Goal: Information Seeking & Learning: Learn about a topic

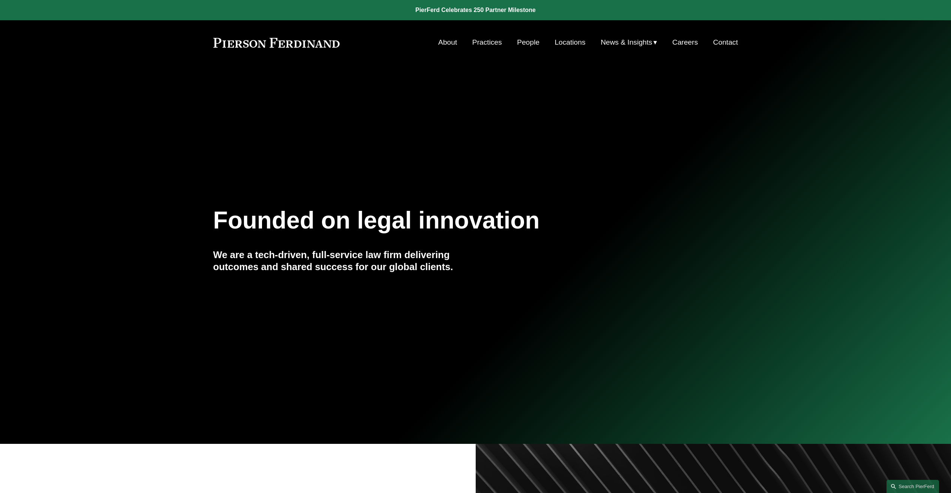
click at [521, 44] on link "People" at bounding box center [528, 42] width 22 height 14
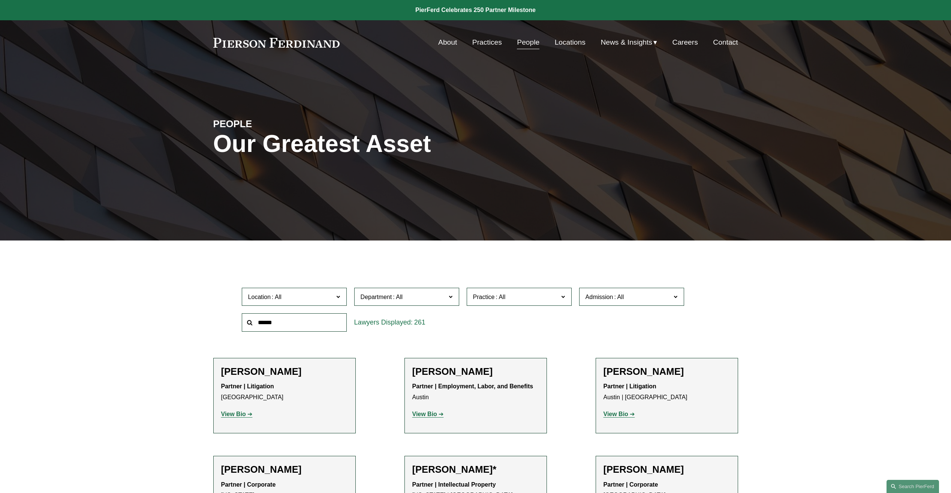
click at [296, 316] on input "text" at bounding box center [294, 322] width 105 height 18
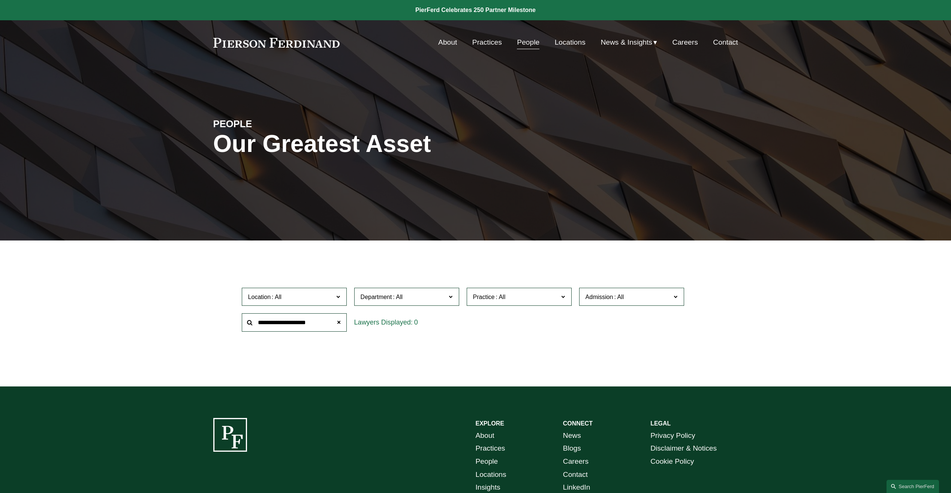
click at [284, 323] on input "**********" at bounding box center [294, 322] width 105 height 18
type input "**********"
click at [293, 316] on input "**********" at bounding box center [294, 322] width 105 height 18
drag, startPoint x: 304, startPoint y: 325, endPoint x: 53, endPoint y: 282, distance: 255.2
click at [55, 285] on div "Filter Location All Atlanta Austin Boston Charlotte Chicago Cincinnati Clevelan…" at bounding box center [475, 319] width 951 height 135
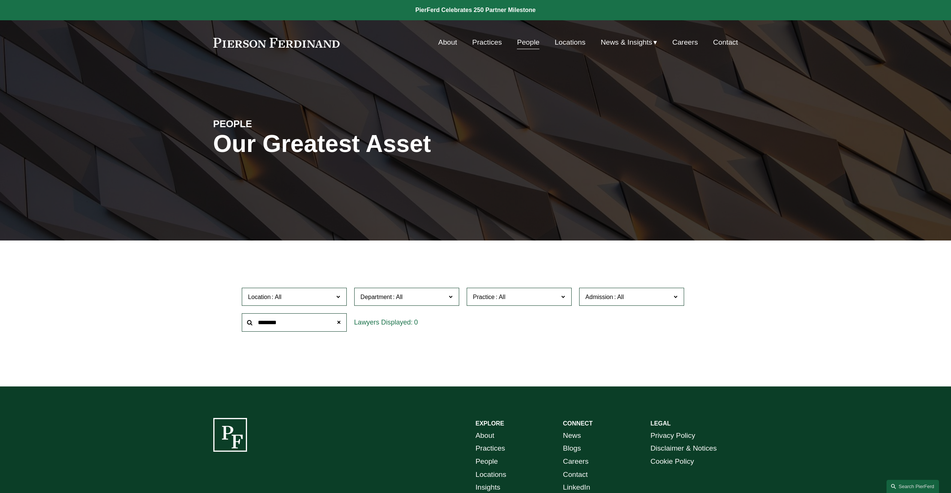
type input "********"
drag, startPoint x: 306, startPoint y: 324, endPoint x: 132, endPoint y: 294, distance: 175.8
click at [132, 294] on div "Filter Location All Atlanta Austin Boston Charlotte Chicago Cincinnati Clevelan…" at bounding box center [475, 319] width 951 height 135
type input "*"
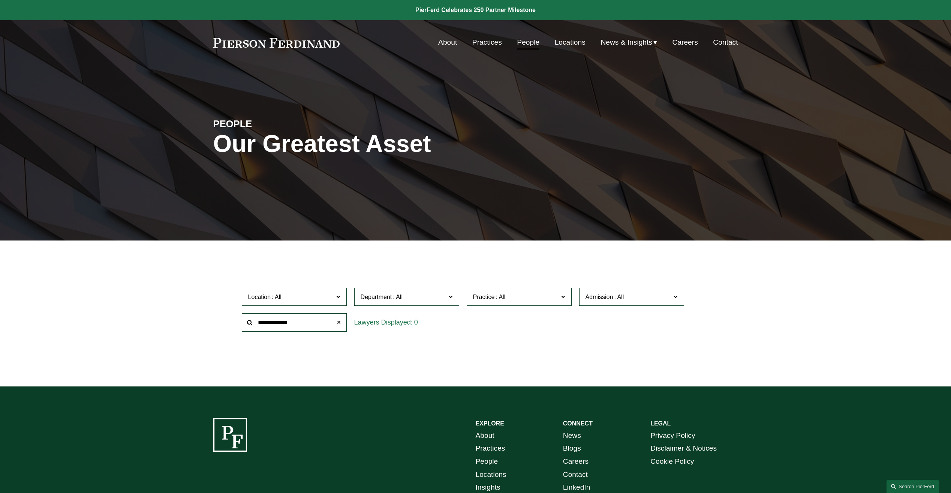
type input "**********"
click at [340, 321] on span at bounding box center [338, 322] width 15 height 15
click at [333, 324] on input "text" at bounding box center [294, 322] width 105 height 18
type input "**********"
click at [498, 43] on link "Practices" at bounding box center [487, 42] width 30 height 14
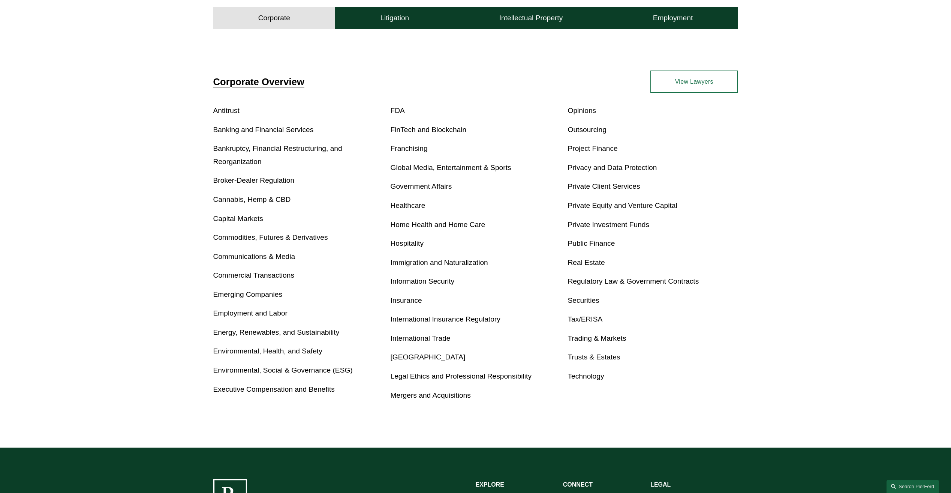
scroll to position [413, 0]
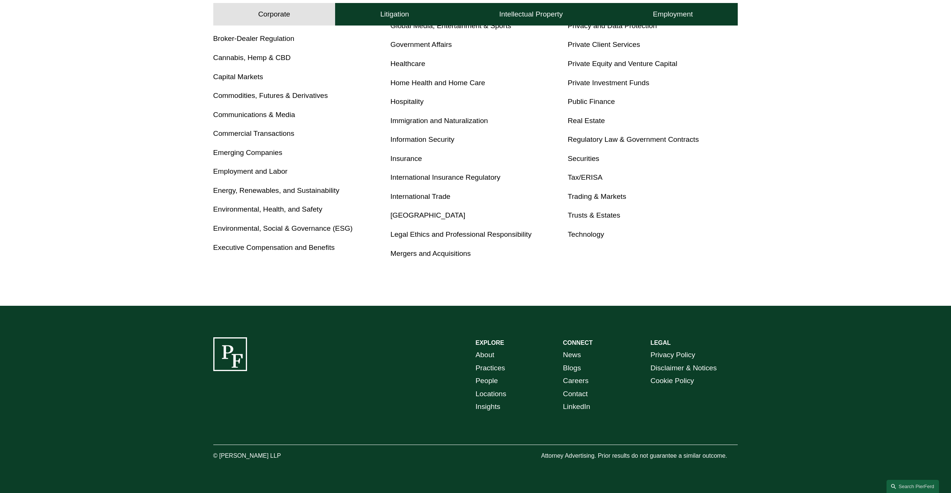
click at [646, 66] on link "Private Equity and Venture Capital" at bounding box center [622, 64] width 109 height 8
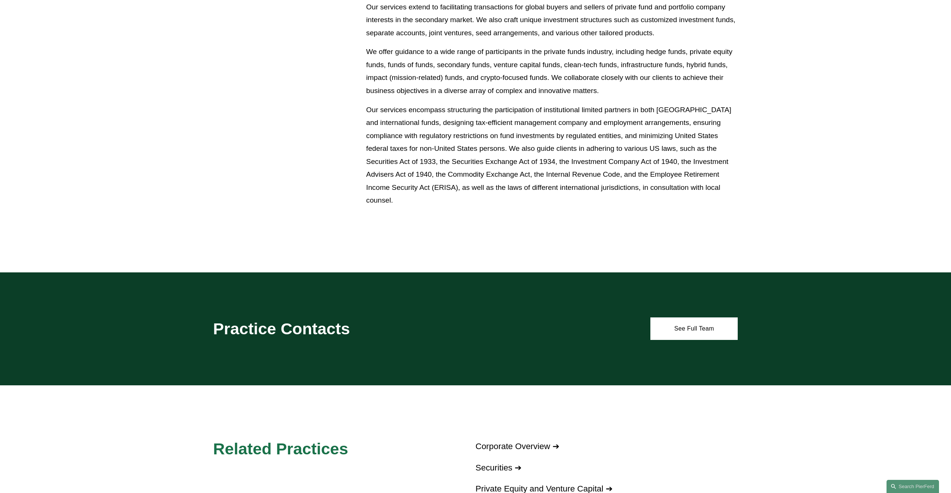
scroll to position [225, 0]
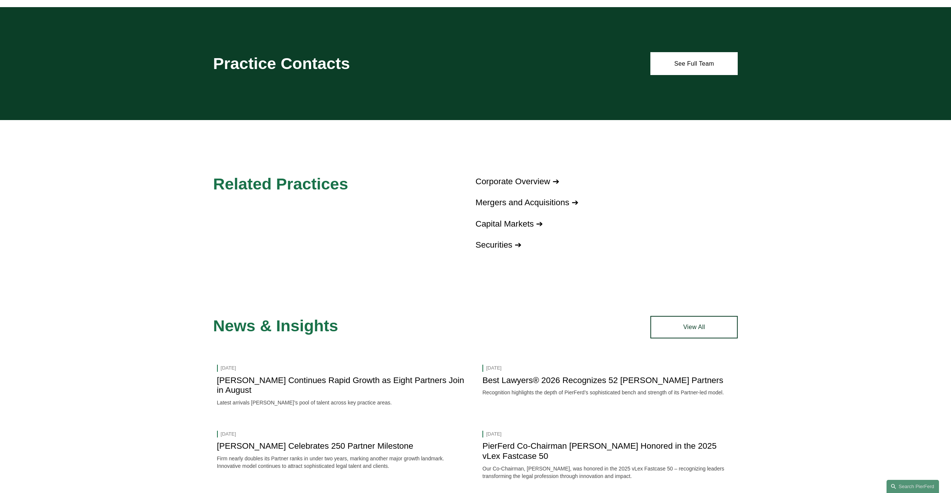
scroll to position [637, 0]
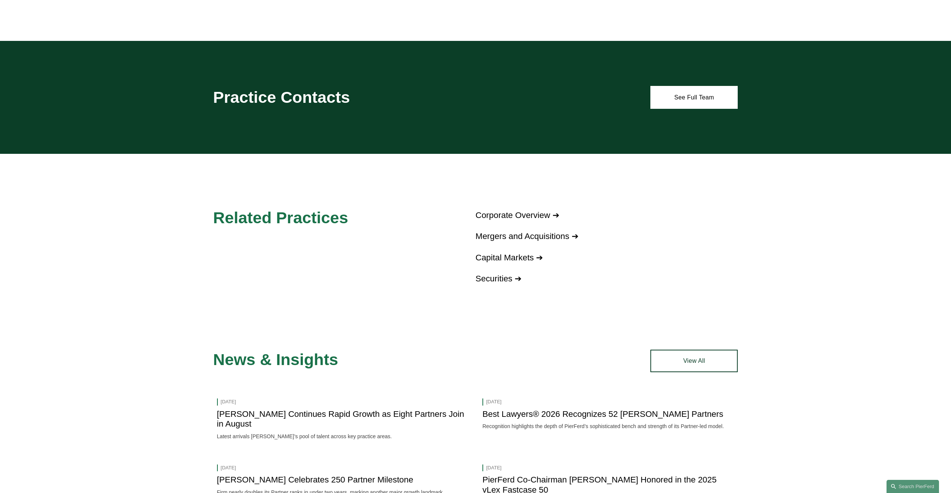
scroll to position [600, 0]
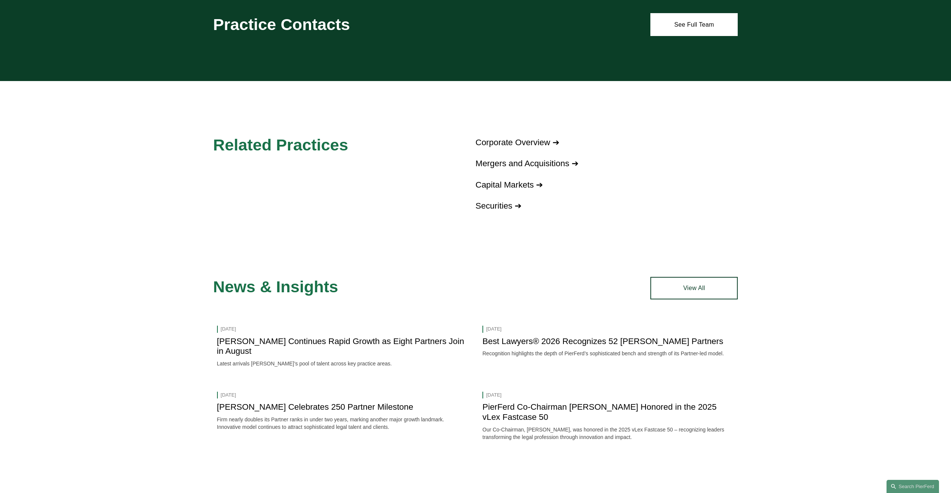
click at [512, 163] on link "Mergers and Acquisitions ➔" at bounding box center [527, 163] width 103 height 9
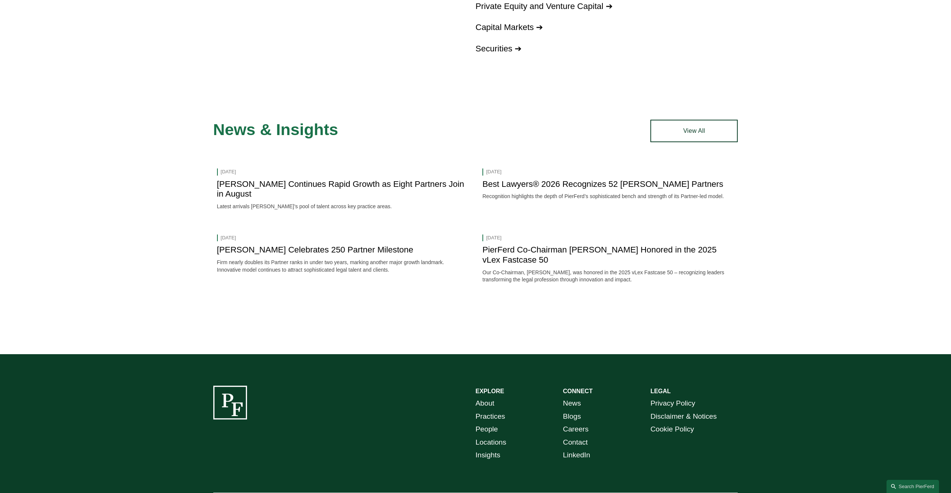
scroll to position [900, 0]
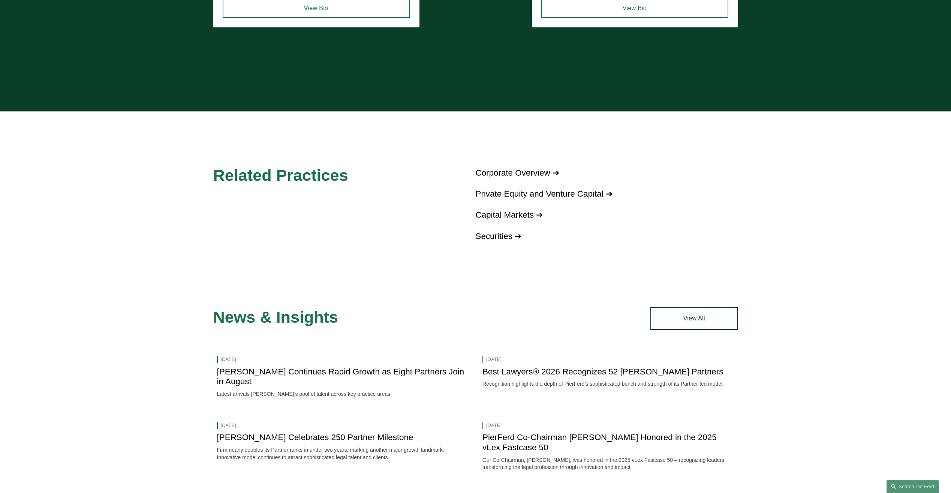
click at [676, 309] on link "View All" at bounding box center [693, 318] width 87 height 22
click at [490, 191] on link "Private Equity and Venture Capital ➔" at bounding box center [544, 193] width 137 height 9
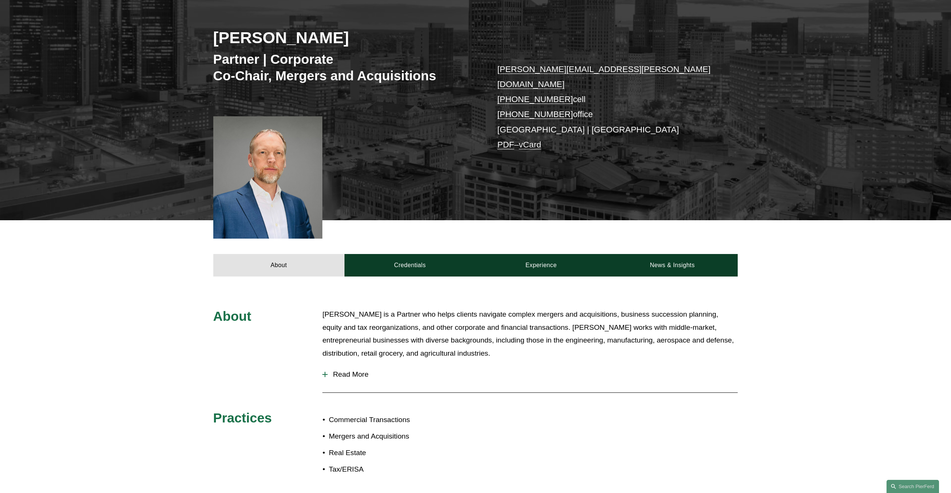
scroll to position [225, 0]
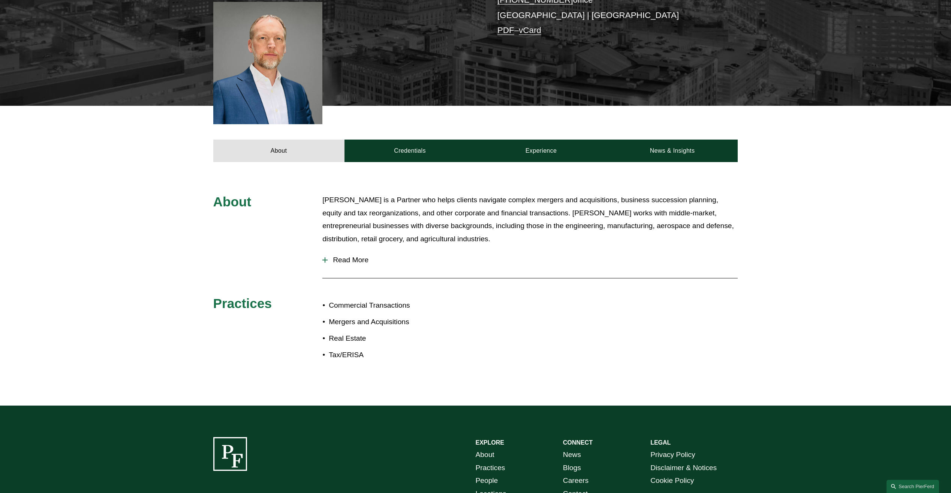
click at [355, 256] on span "Read More" at bounding box center [533, 260] width 410 height 8
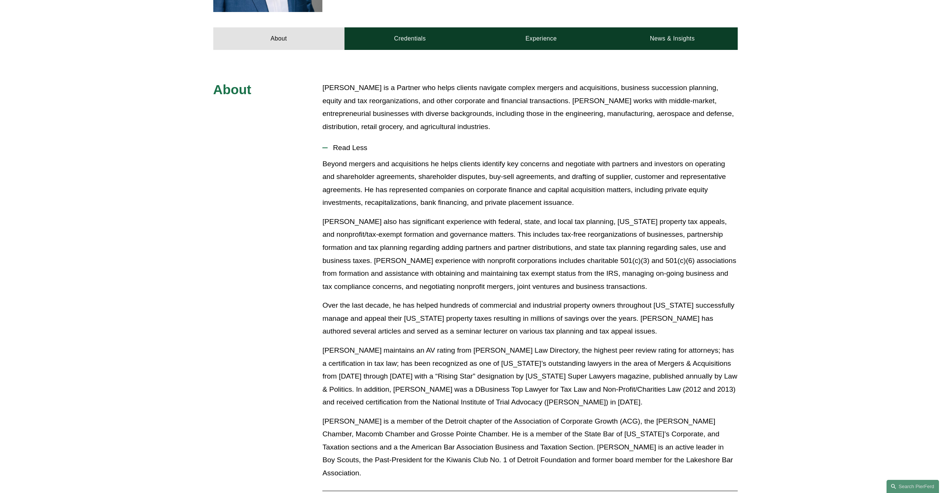
scroll to position [450, 0]
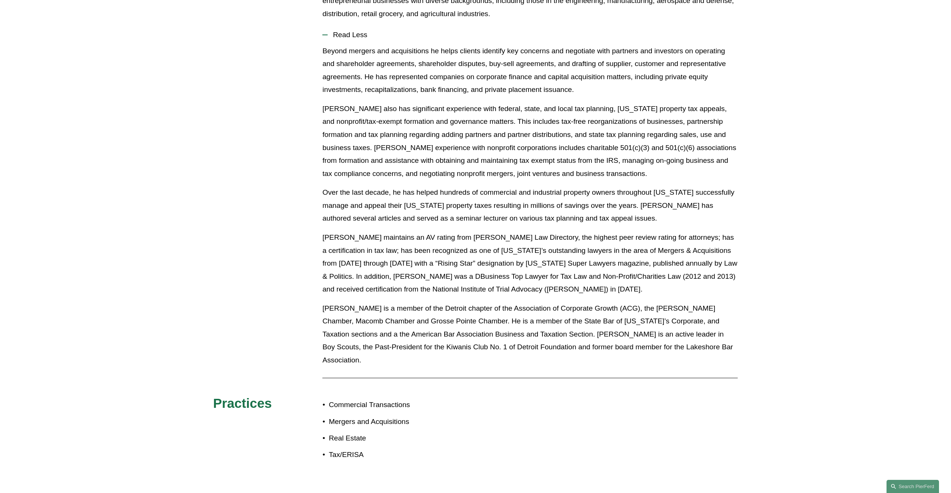
click at [633, 55] on p "Beyond mergers and acquisitions he helps clients identify key concerns and nego…" at bounding box center [529, 71] width 415 height 52
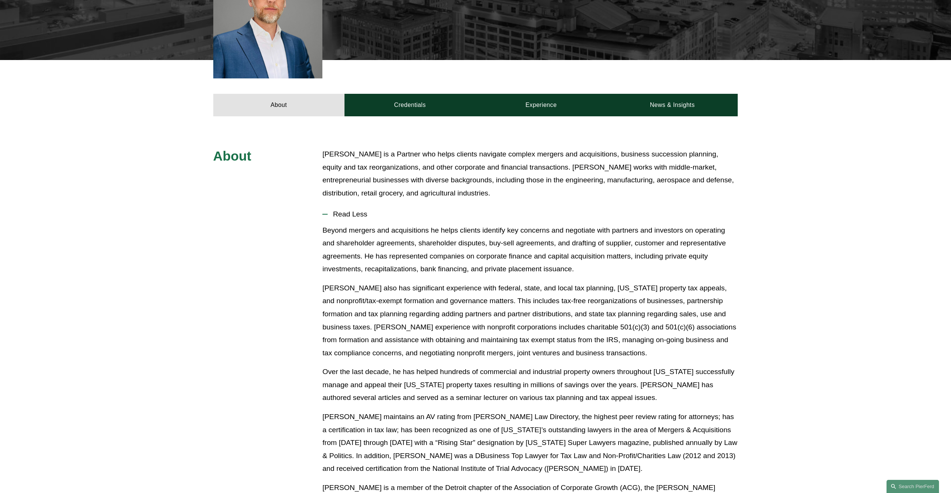
scroll to position [187, 0]
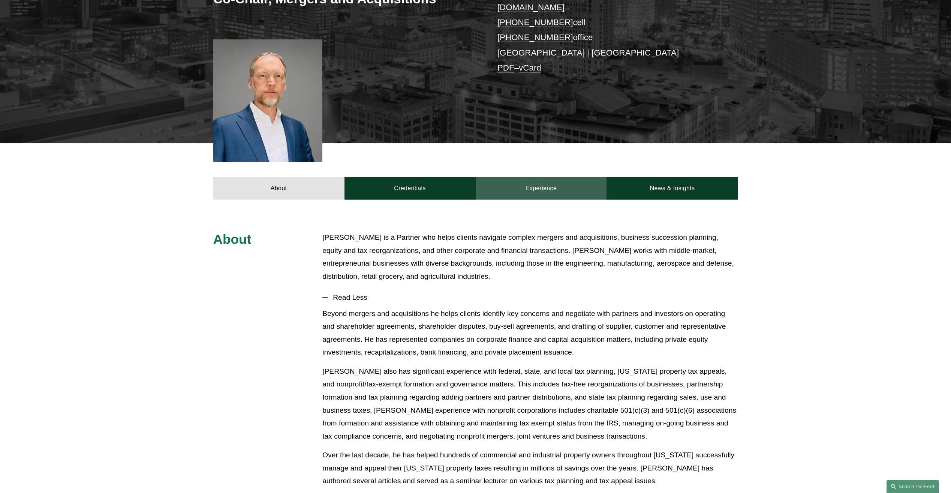
click at [529, 178] on link "Experience" at bounding box center [541, 188] width 131 height 22
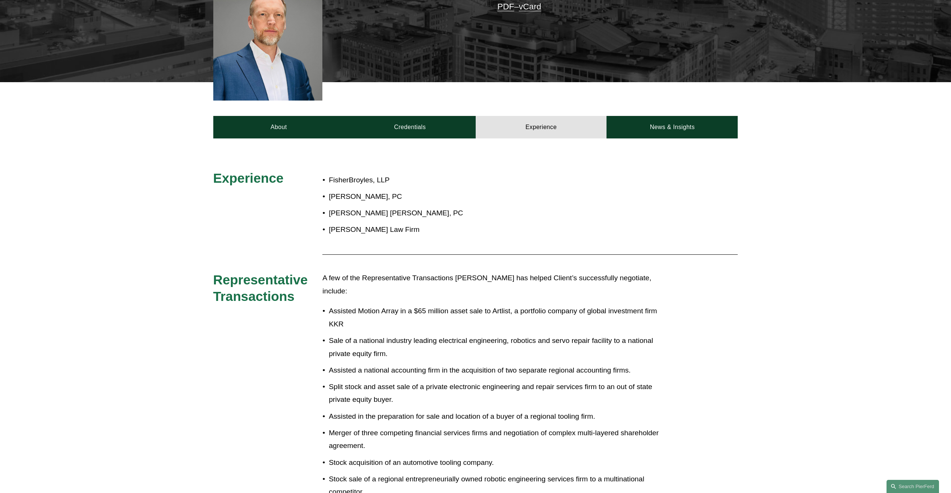
scroll to position [37, 0]
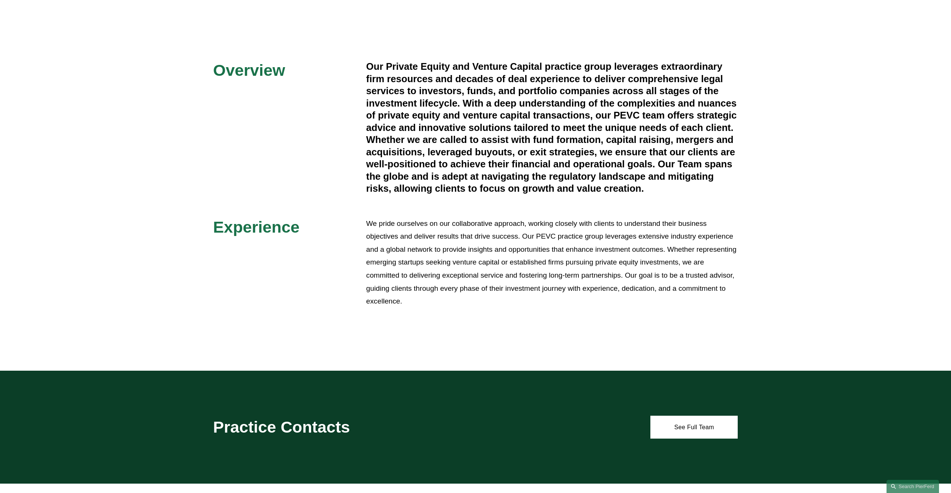
scroll to position [412, 0]
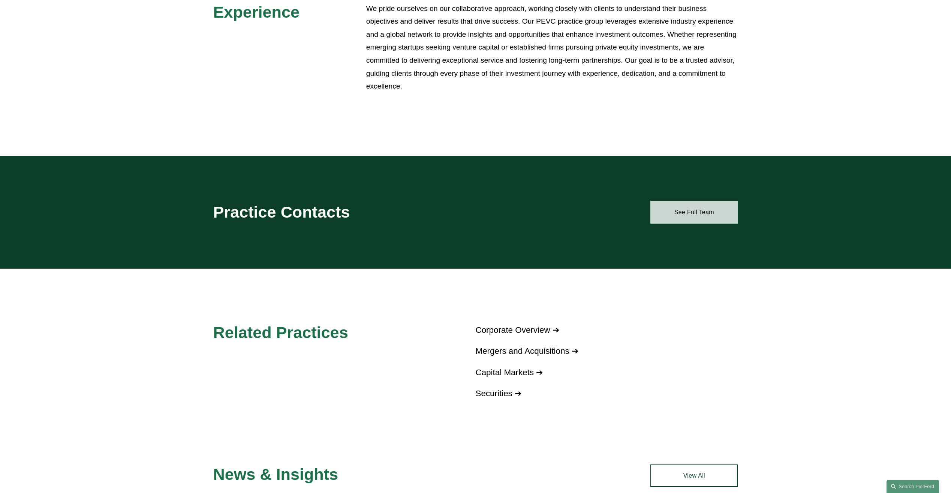
click at [679, 214] on link "See Full Team" at bounding box center [693, 212] width 87 height 22
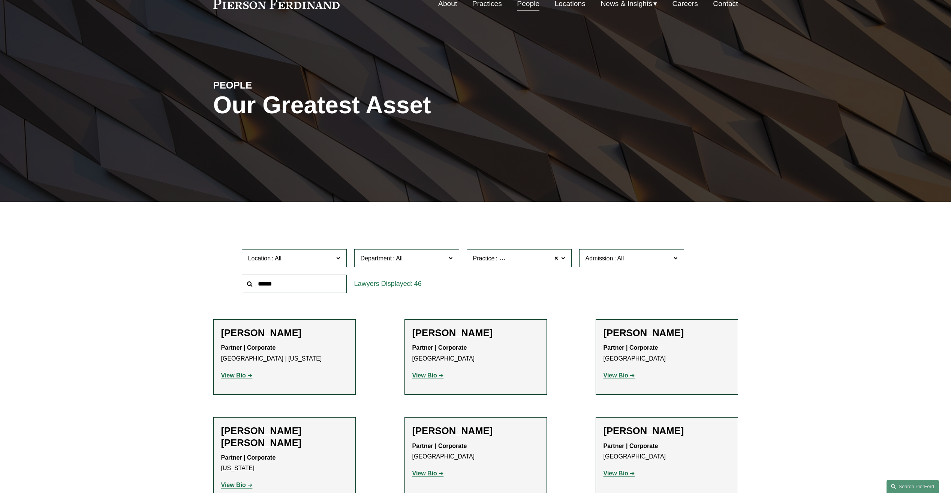
scroll to position [112, 0]
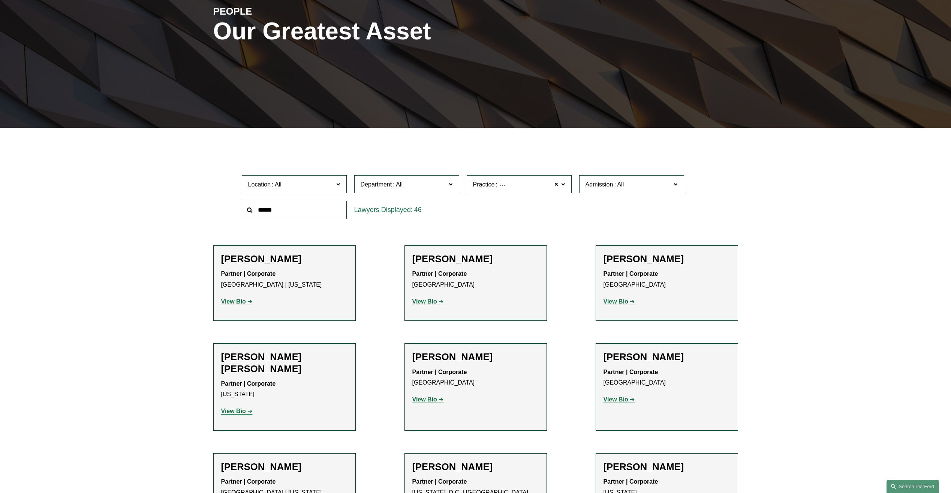
drag, startPoint x: 431, startPoint y: 298, endPoint x: 386, endPoint y: 277, distance: 49.3
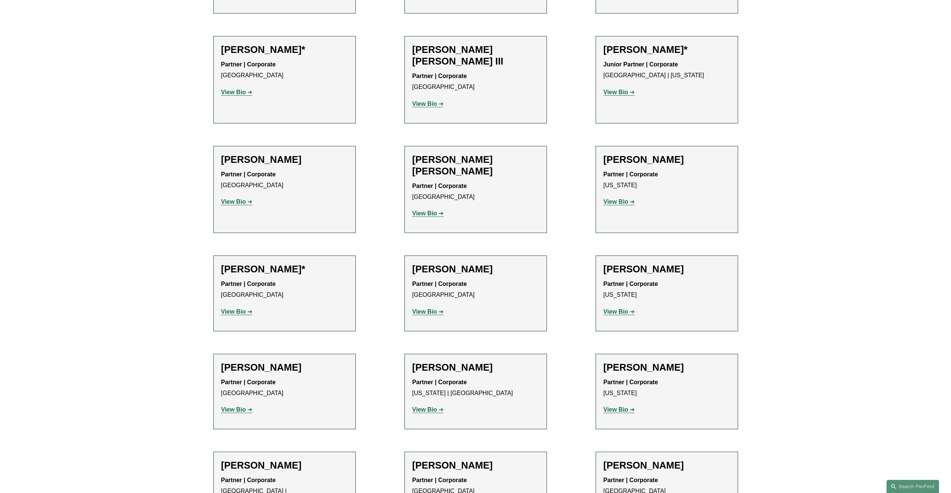
scroll to position [1387, 0]
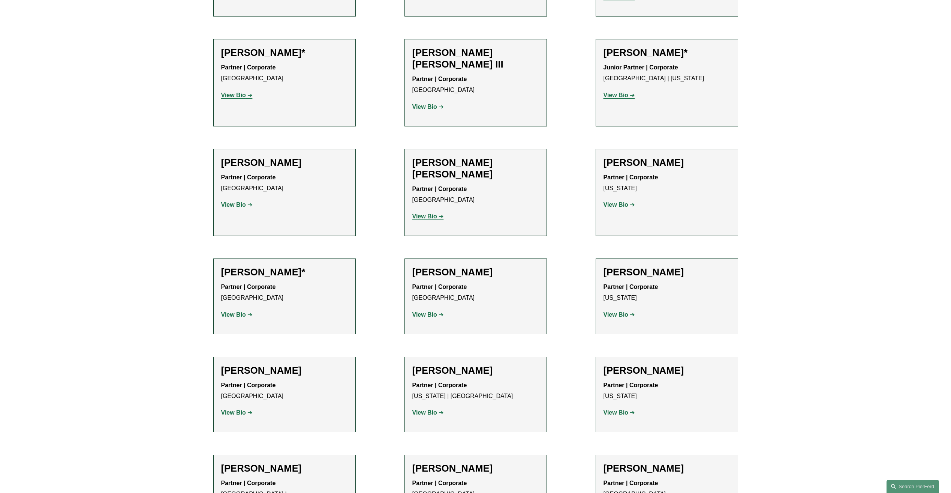
drag, startPoint x: 622, startPoint y: 217, endPoint x: 611, endPoint y: 259, distance: 44.1
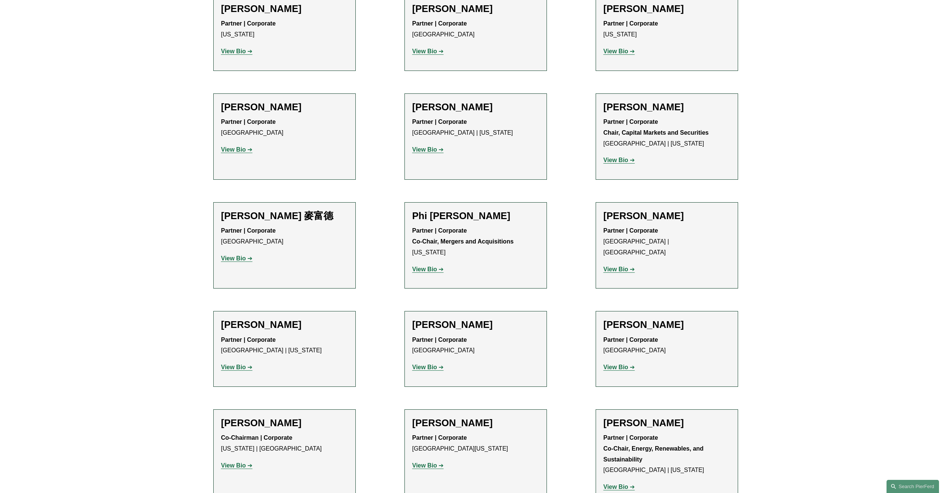
scroll to position [825, 0]
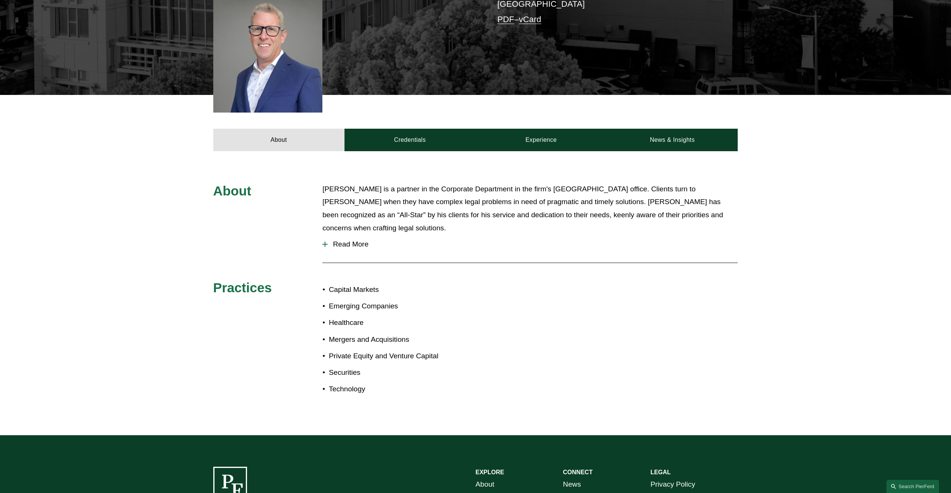
scroll to position [187, 0]
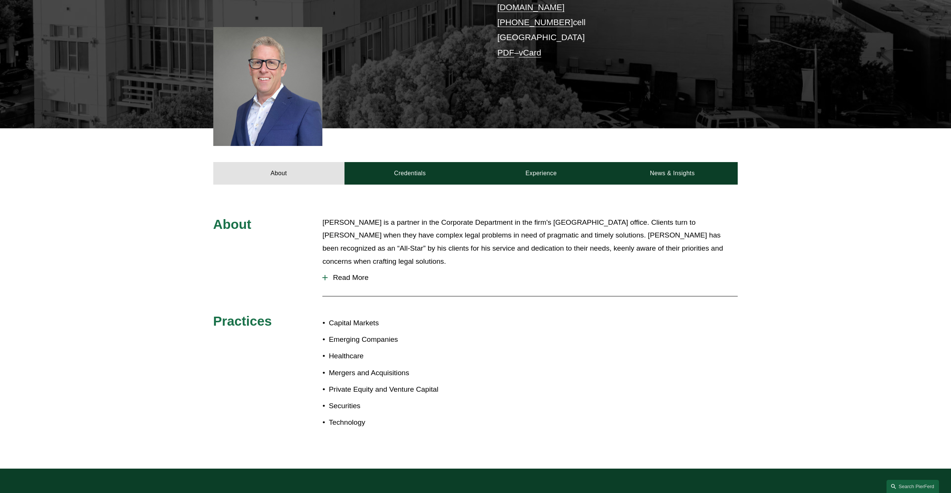
click at [358, 273] on span "Read More" at bounding box center [533, 277] width 410 height 8
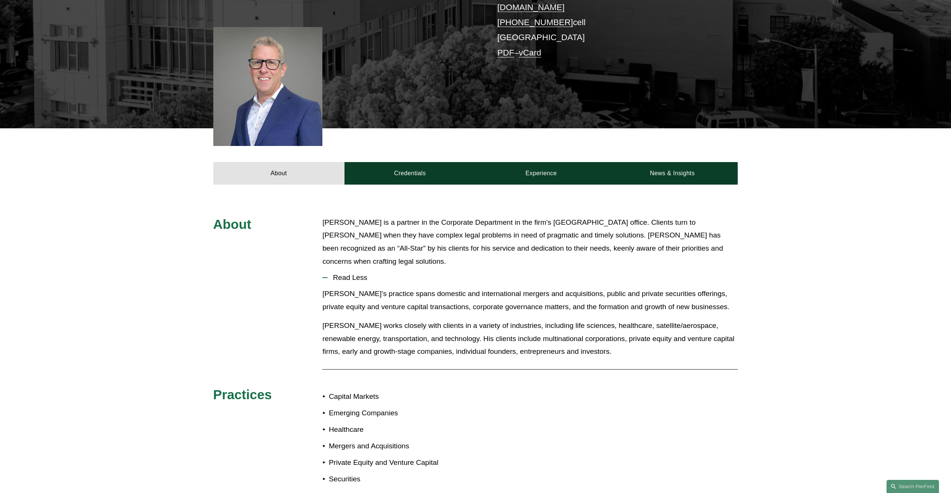
scroll to position [337, 0]
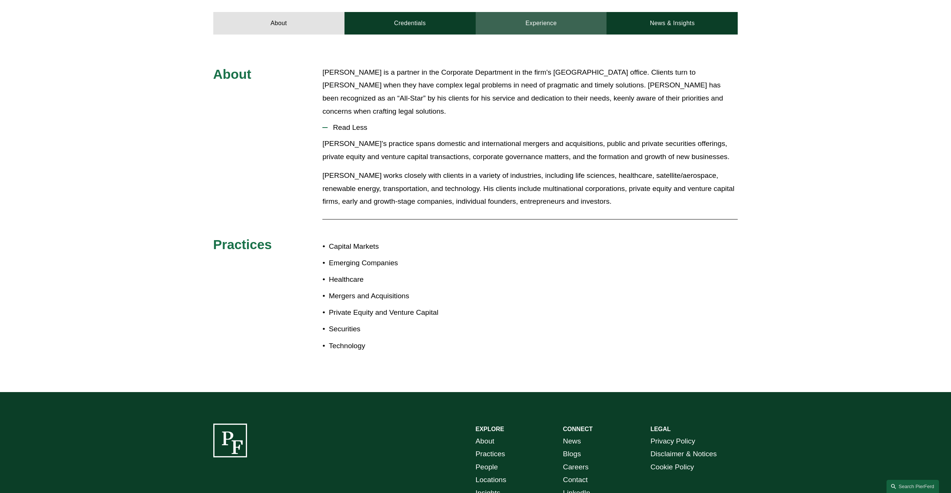
click at [539, 13] on link "Experience" at bounding box center [541, 23] width 131 height 22
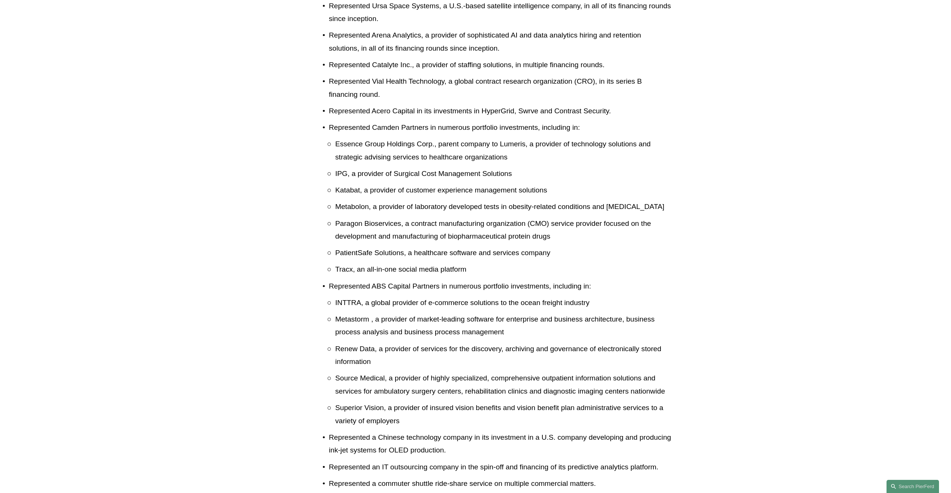
scroll to position [1307, 0]
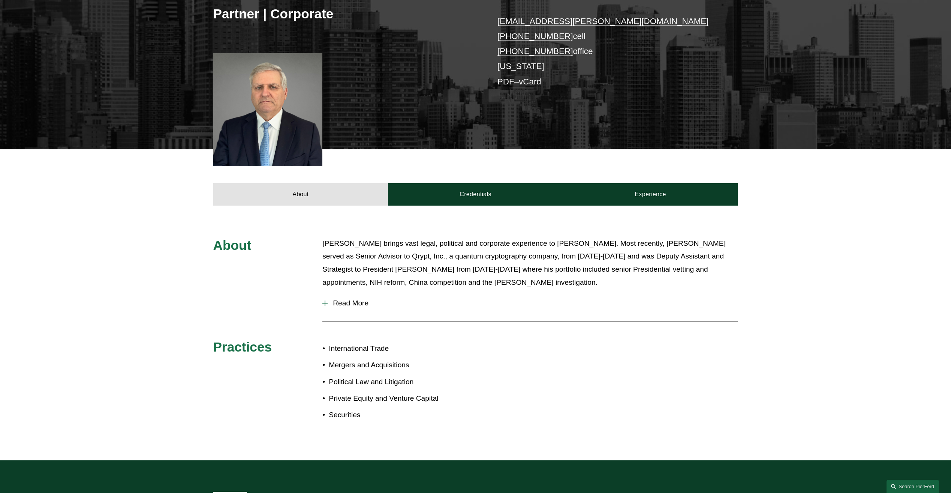
scroll to position [225, 0]
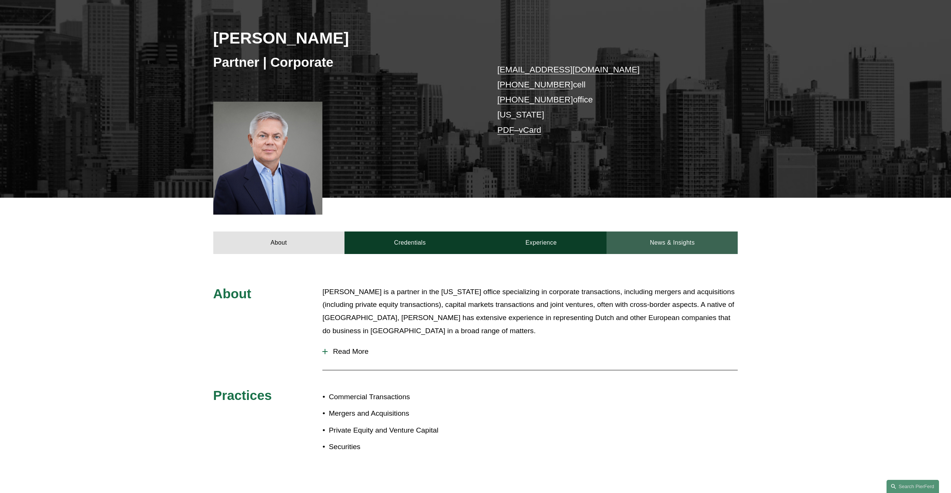
scroll to position [112, 0]
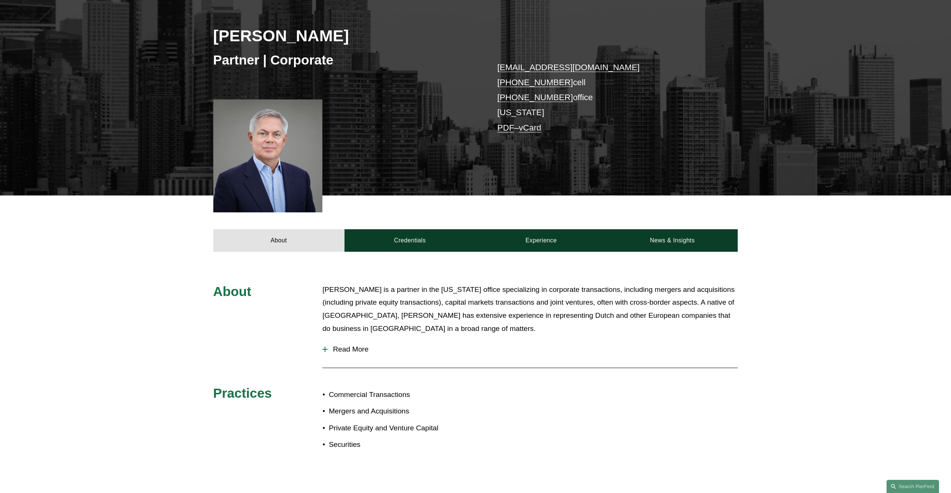
click at [362, 350] on span "Read More" at bounding box center [533, 349] width 410 height 8
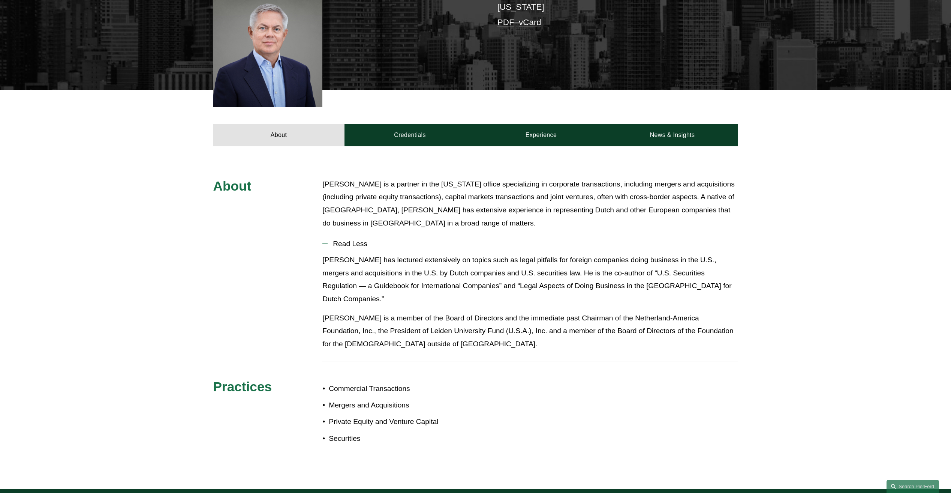
scroll to position [300, 0]
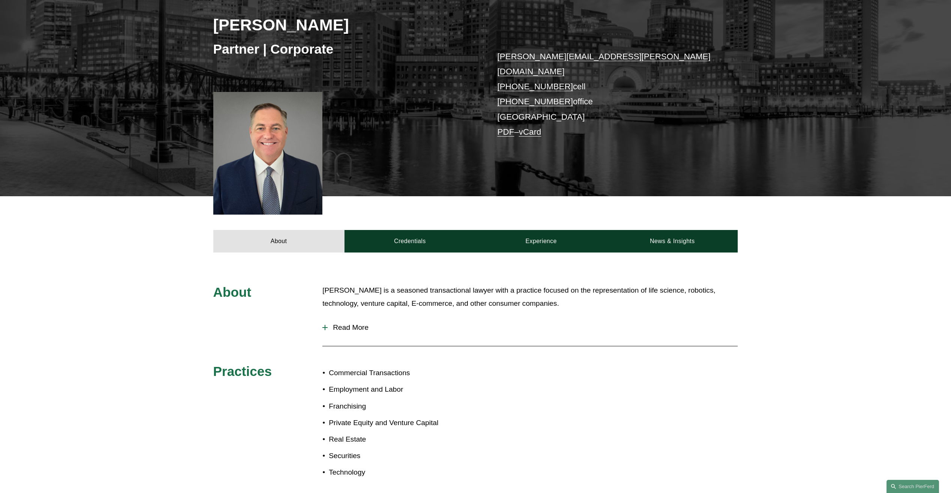
scroll to position [187, 0]
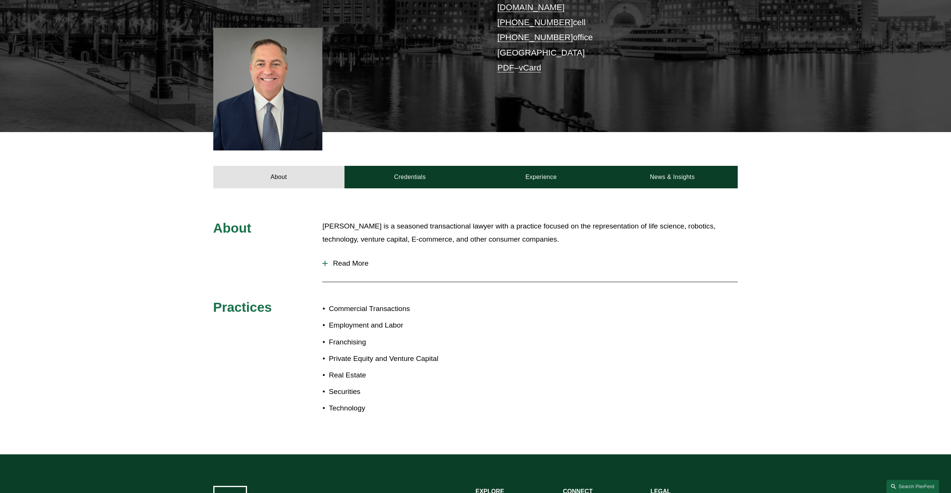
click at [356, 259] on span "Read More" at bounding box center [533, 263] width 410 height 8
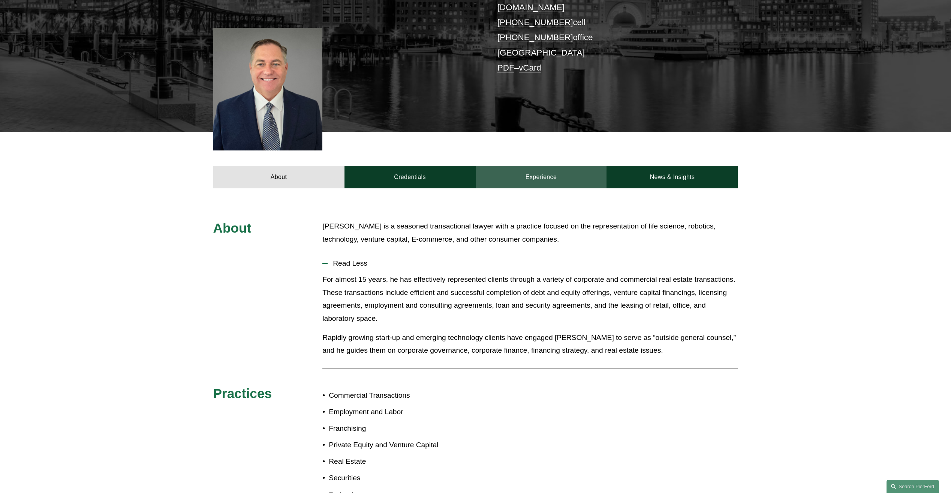
click at [546, 170] on link "Experience" at bounding box center [541, 177] width 131 height 22
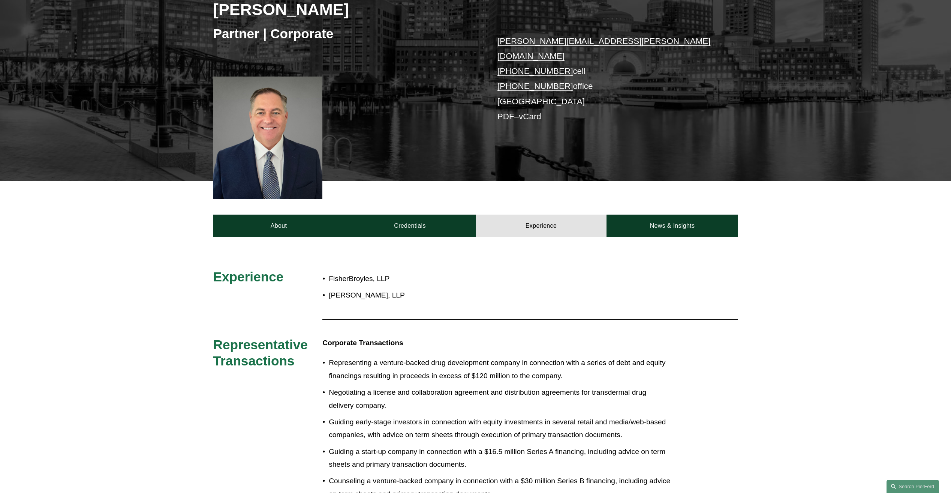
scroll to position [112, 0]
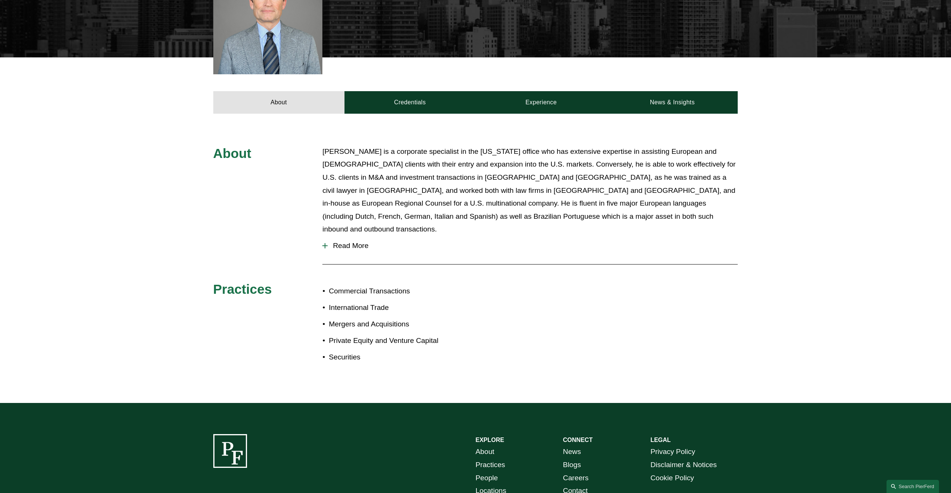
scroll to position [262, 0]
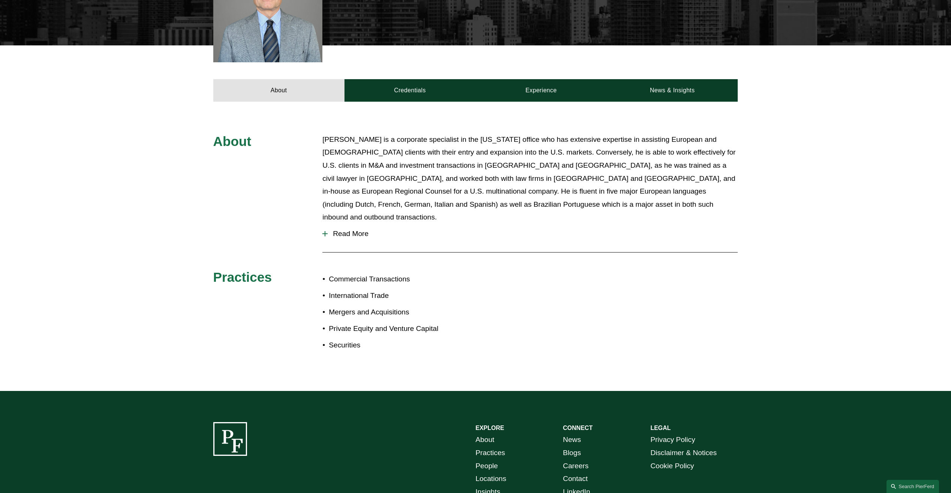
click at [360, 229] on span "Read More" at bounding box center [533, 233] width 410 height 8
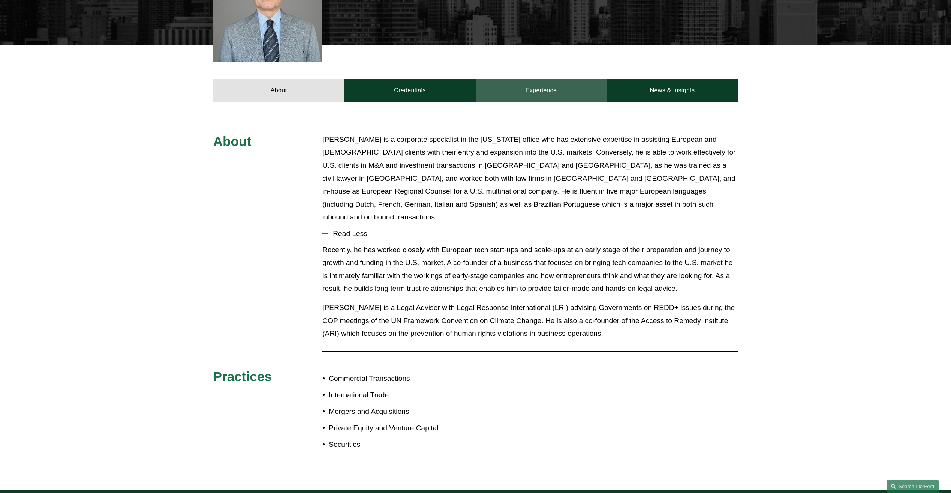
click at [563, 95] on link "Experience" at bounding box center [541, 90] width 131 height 22
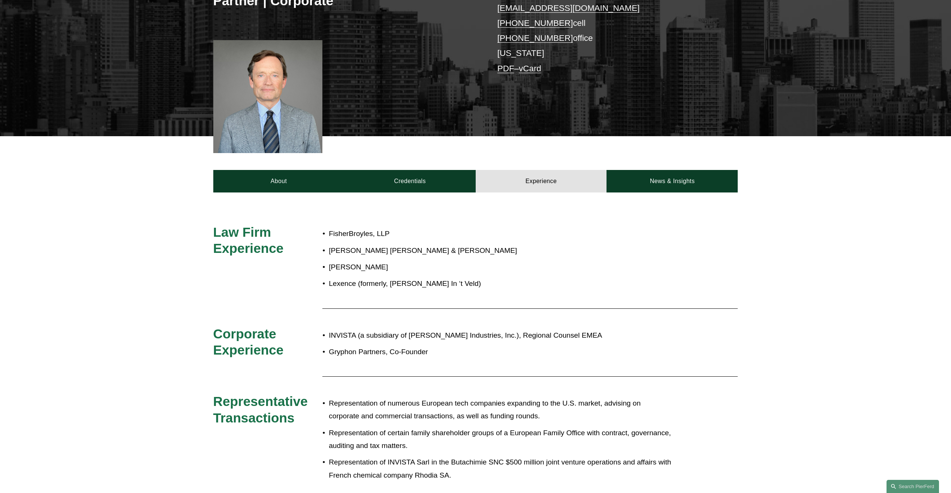
scroll to position [187, 0]
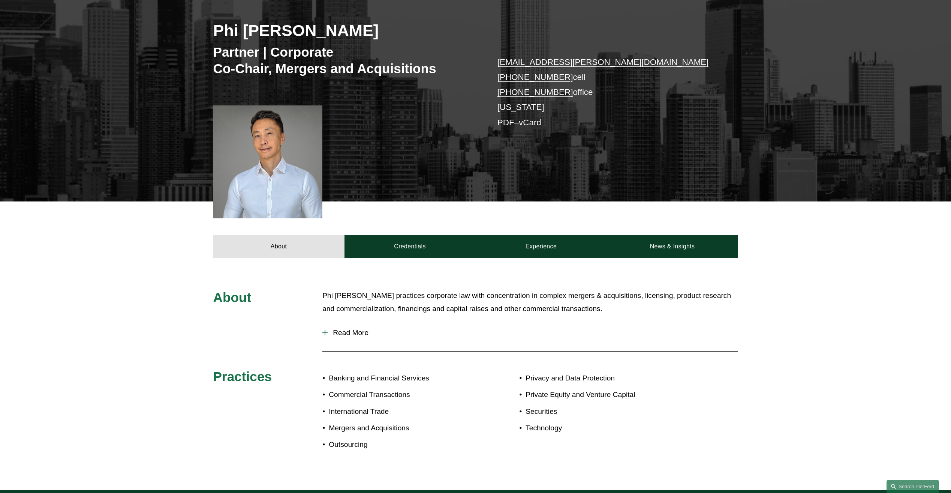
scroll to position [187, 0]
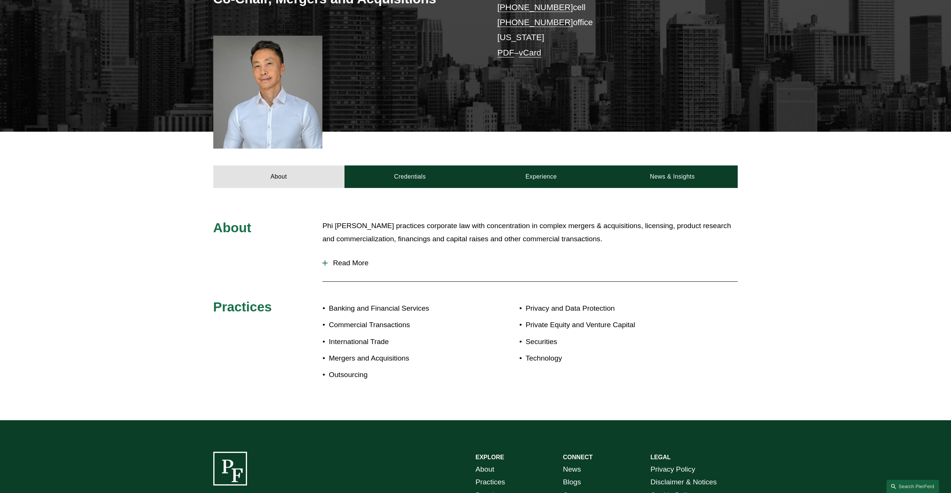
click at [361, 265] on span "Read More" at bounding box center [533, 263] width 410 height 8
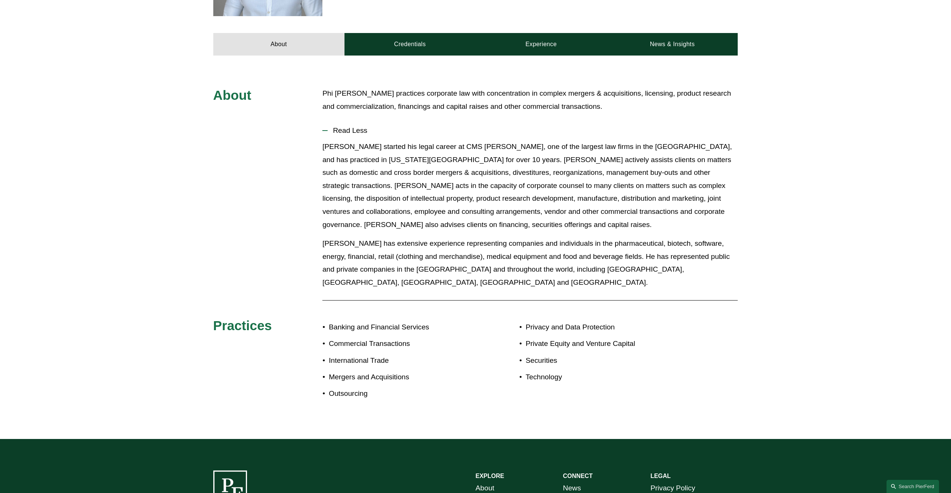
scroll to position [337, 0]
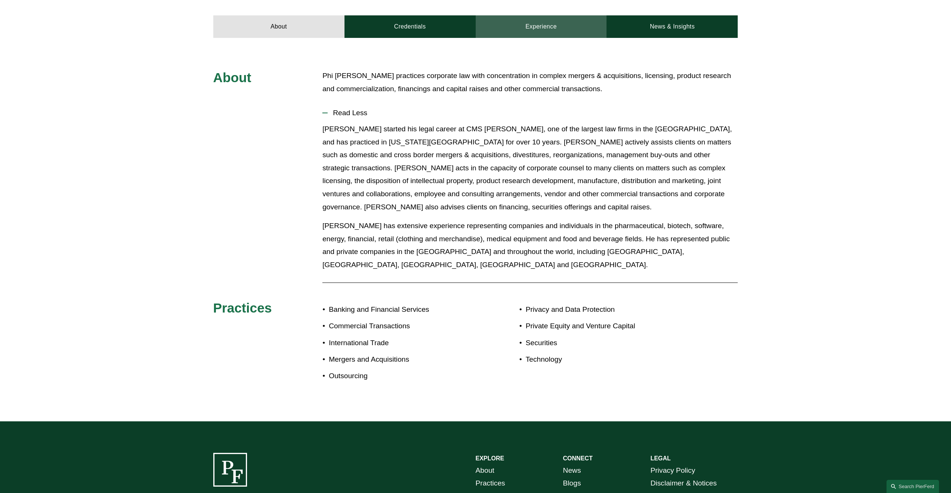
click at [547, 28] on link "Experience" at bounding box center [541, 26] width 131 height 22
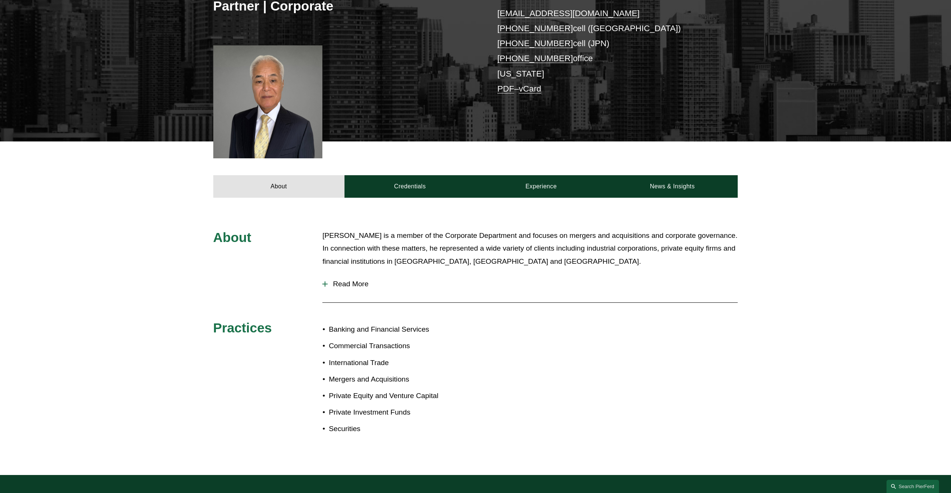
scroll to position [75, 0]
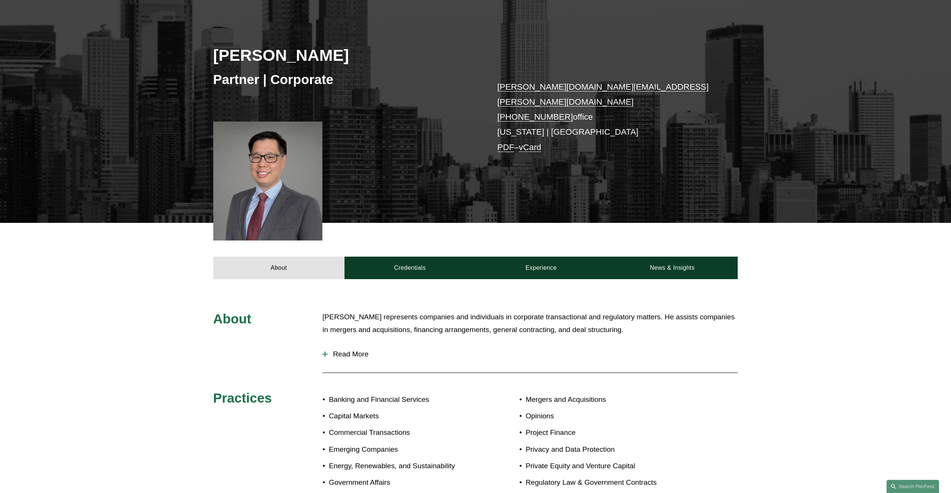
scroll to position [150, 0]
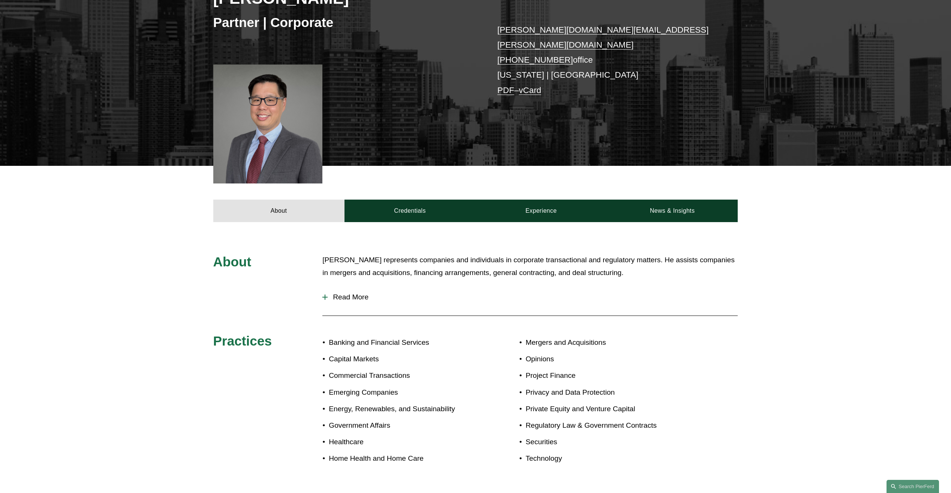
click at [362, 293] on span "Read More" at bounding box center [533, 297] width 410 height 8
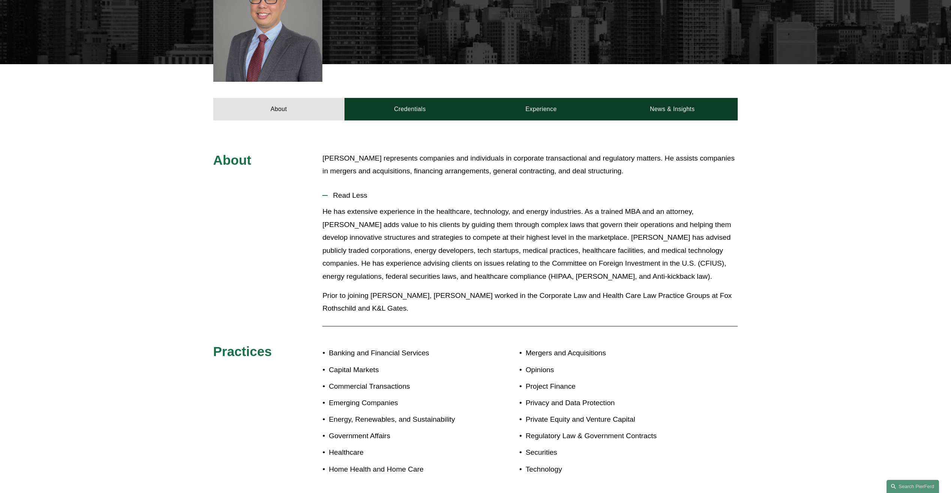
scroll to position [262, 0]
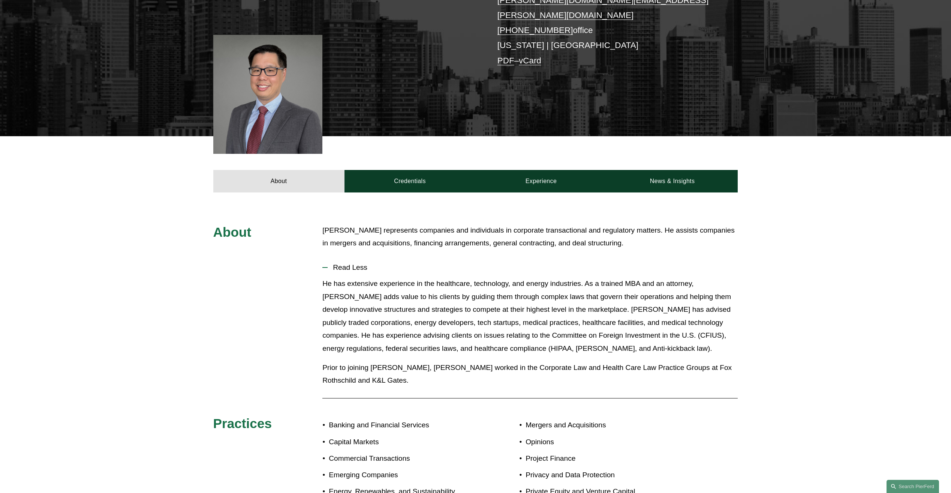
scroll to position [187, 0]
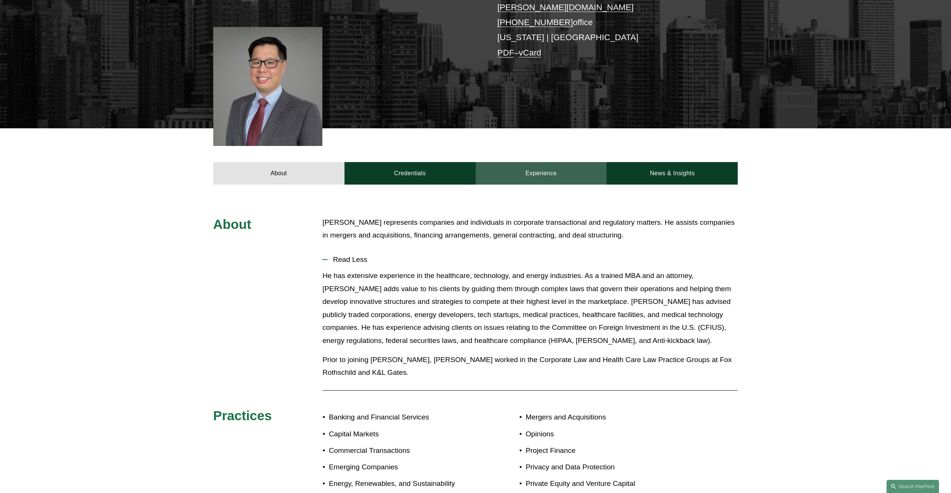
click at [545, 162] on link "Experience" at bounding box center [541, 173] width 131 height 22
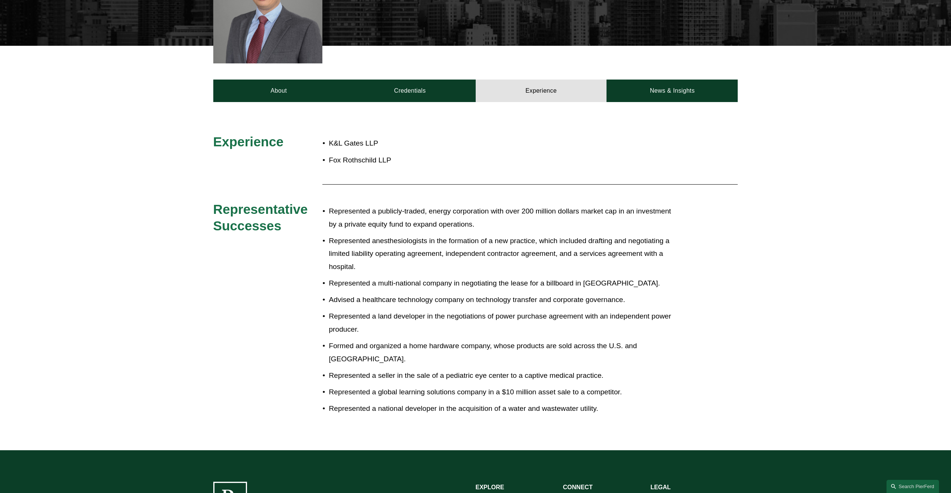
scroll to position [337, 0]
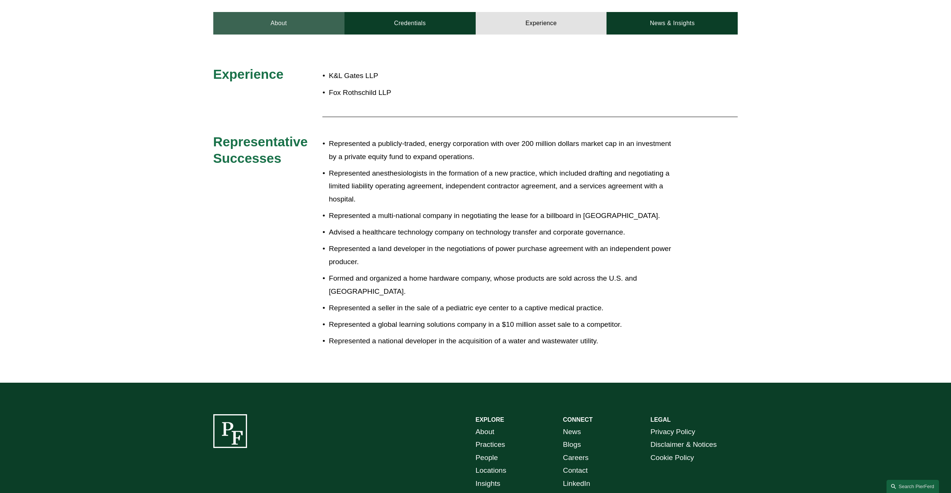
click at [278, 22] on link "About" at bounding box center [278, 23] width 131 height 22
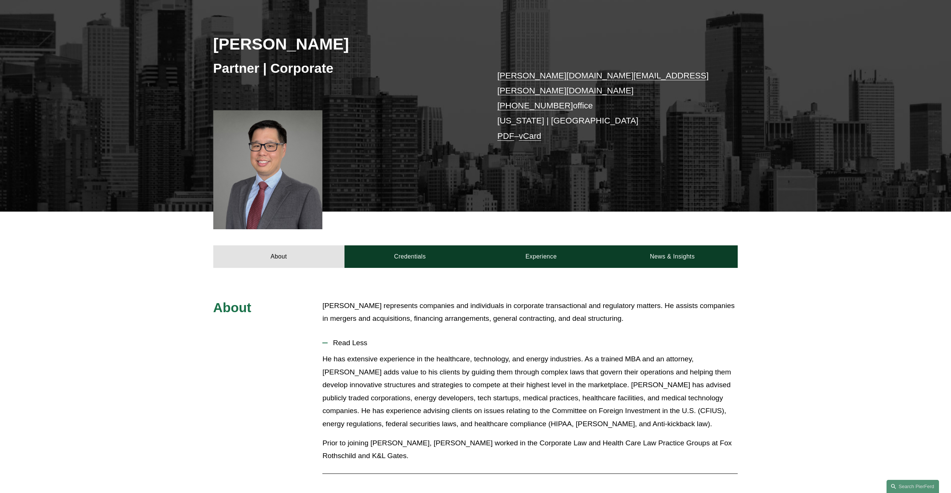
scroll to position [262, 0]
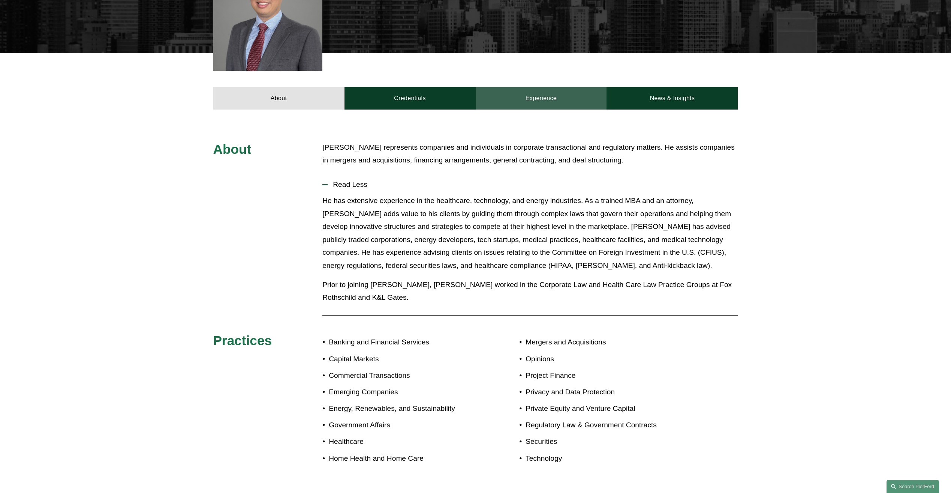
click at [552, 87] on link "Experience" at bounding box center [541, 98] width 131 height 22
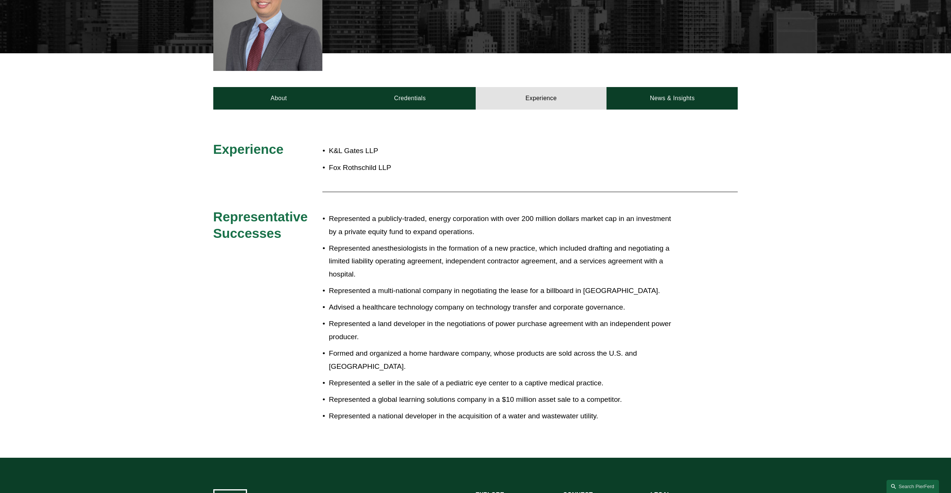
click at [508, 273] on ul "Represented a publicly-traded, energy corporation with over 200 million dollars…" at bounding box center [497, 317] width 350 height 210
click at [433, 97] on link "Credentials" at bounding box center [410, 98] width 131 height 22
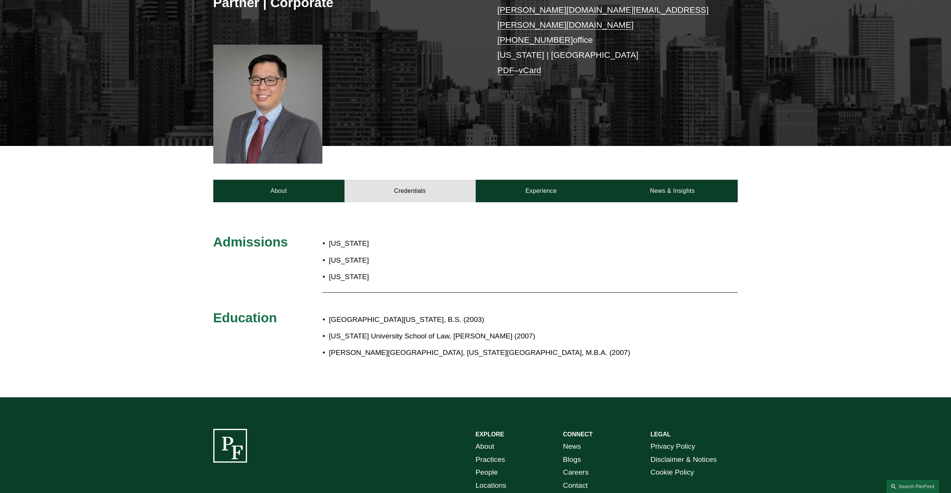
scroll to position [104, 0]
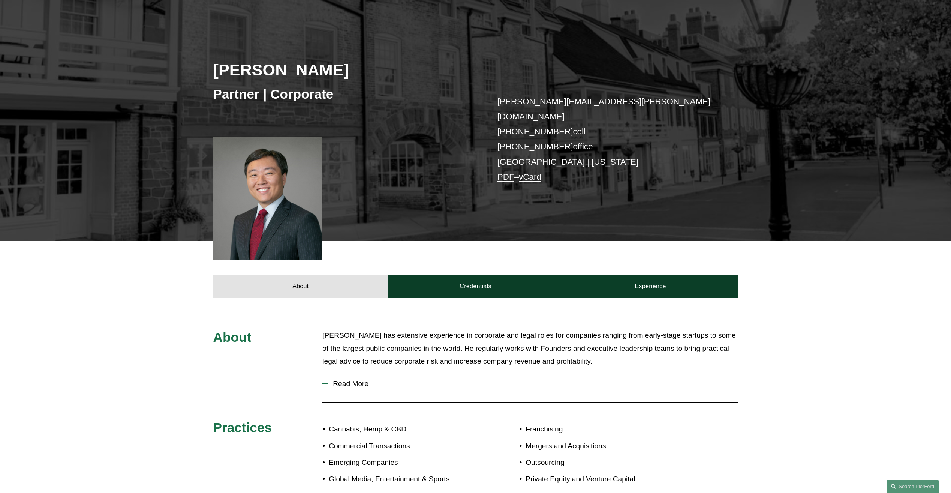
scroll to position [187, 0]
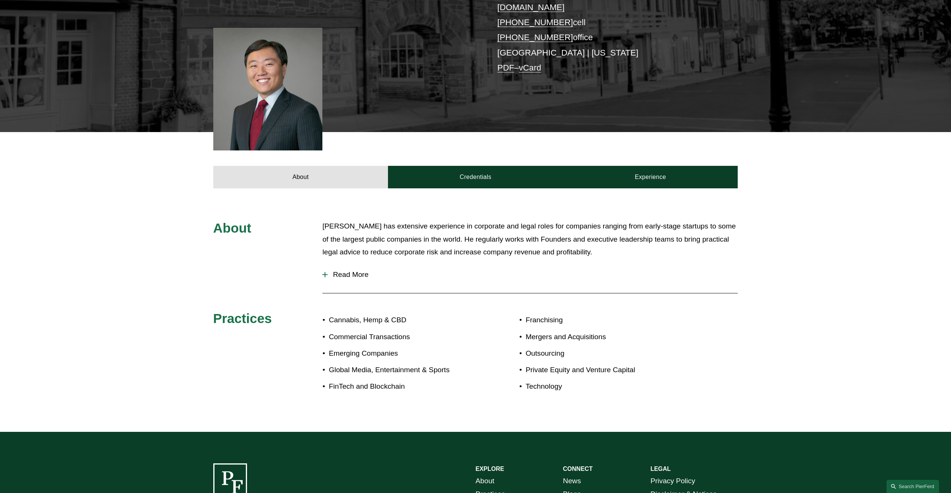
click at [351, 265] on button "Read More" at bounding box center [529, 274] width 415 height 19
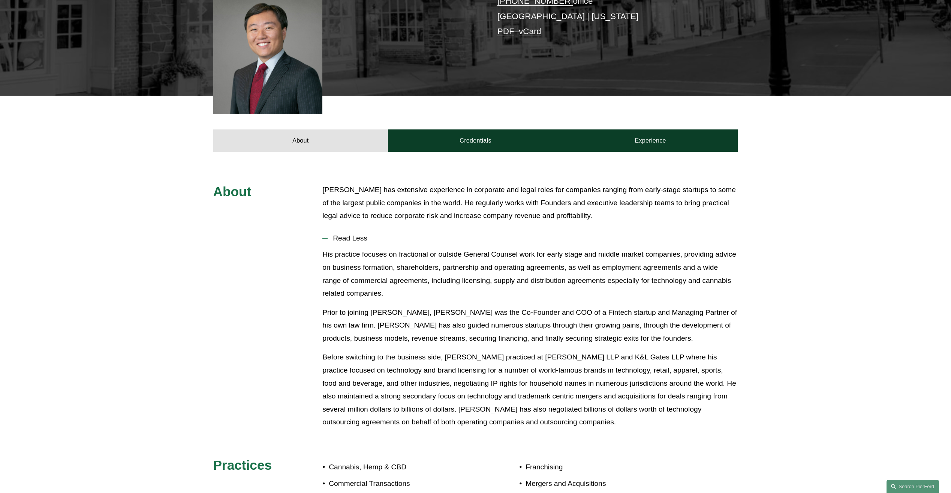
scroll to position [300, 0]
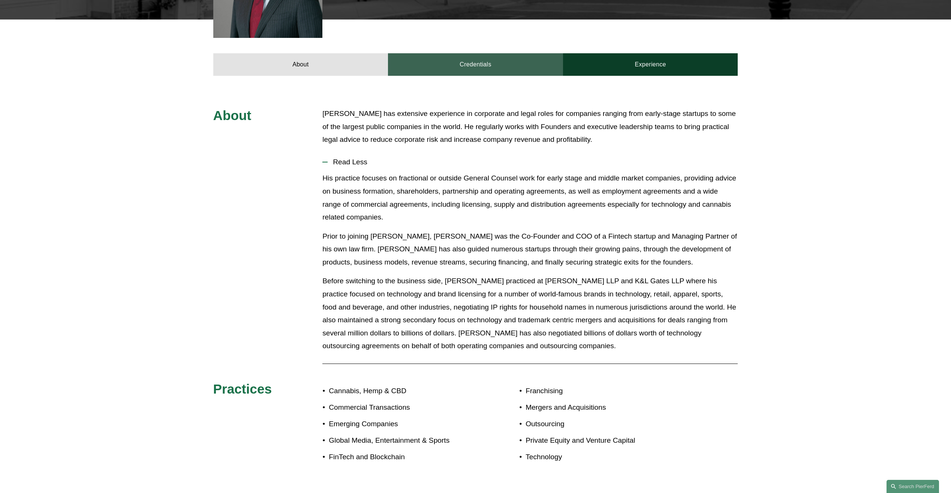
click at [484, 53] on link "Credentials" at bounding box center [475, 64] width 175 height 22
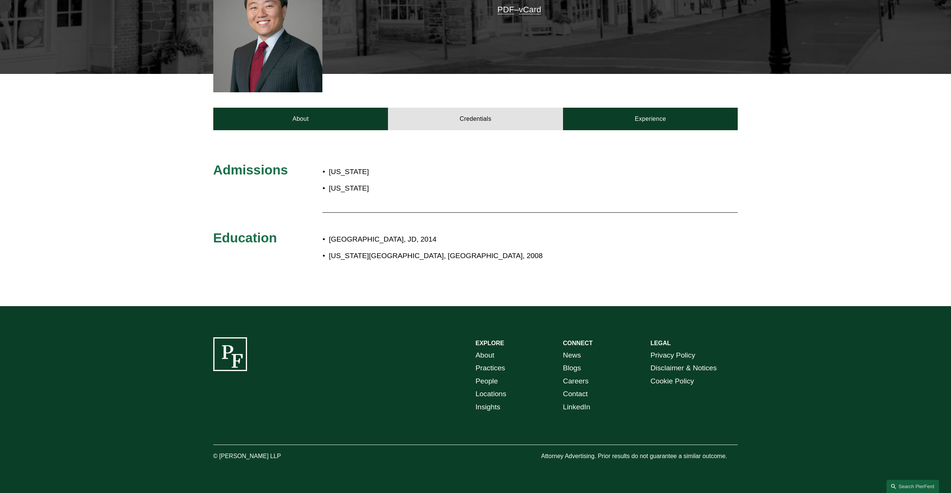
scroll to position [235, 0]
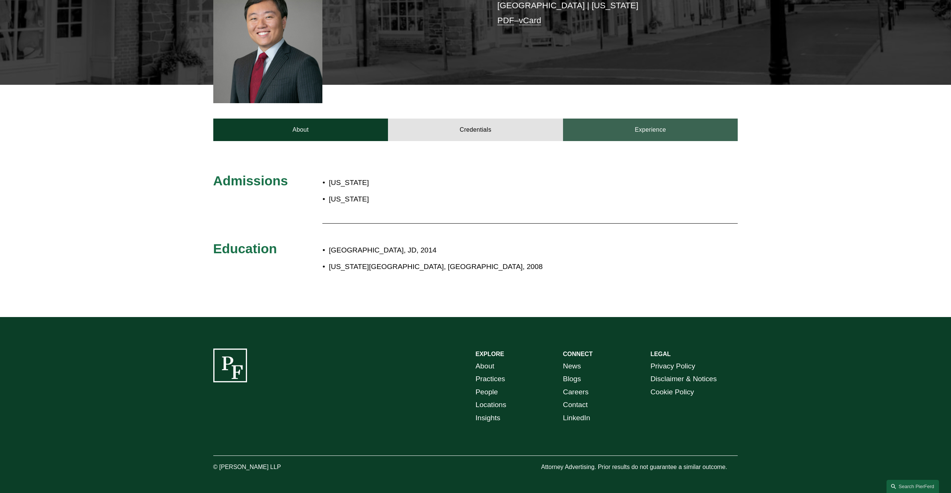
click at [682, 124] on link "Experience" at bounding box center [650, 129] width 175 height 22
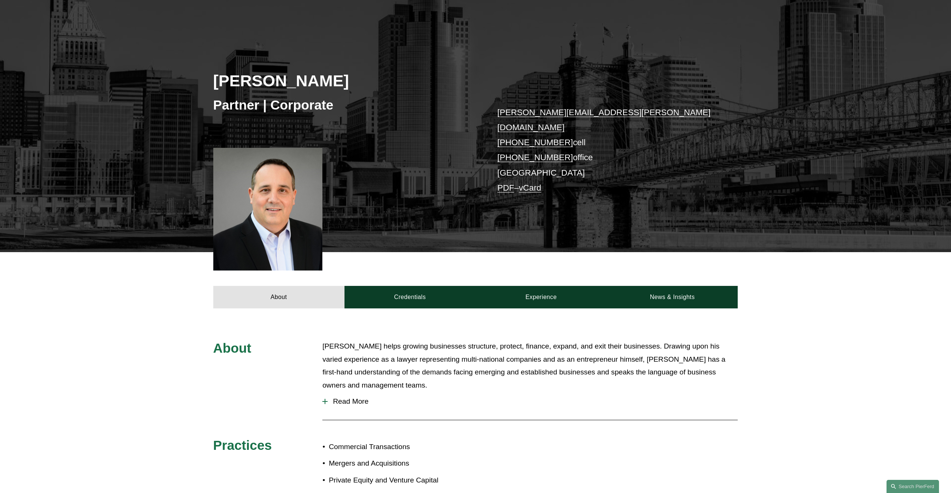
scroll to position [150, 0]
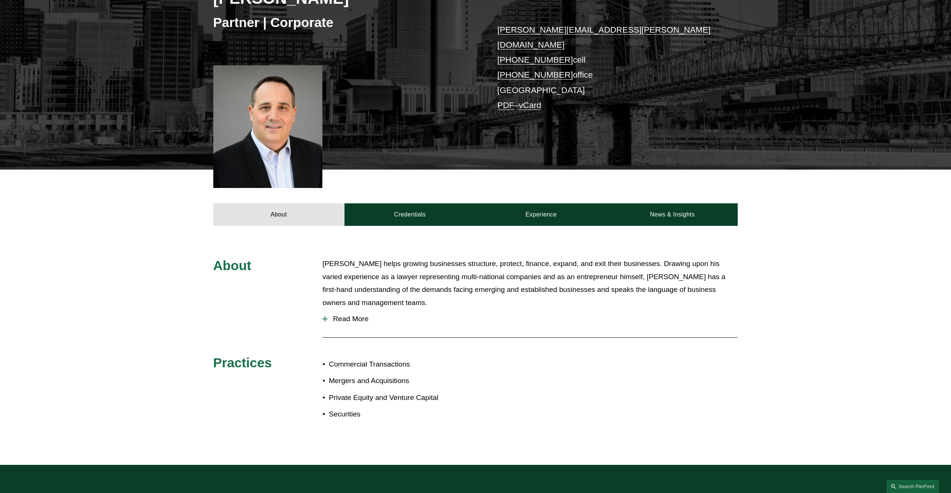
click at [355, 315] on span "Read More" at bounding box center [533, 319] width 410 height 8
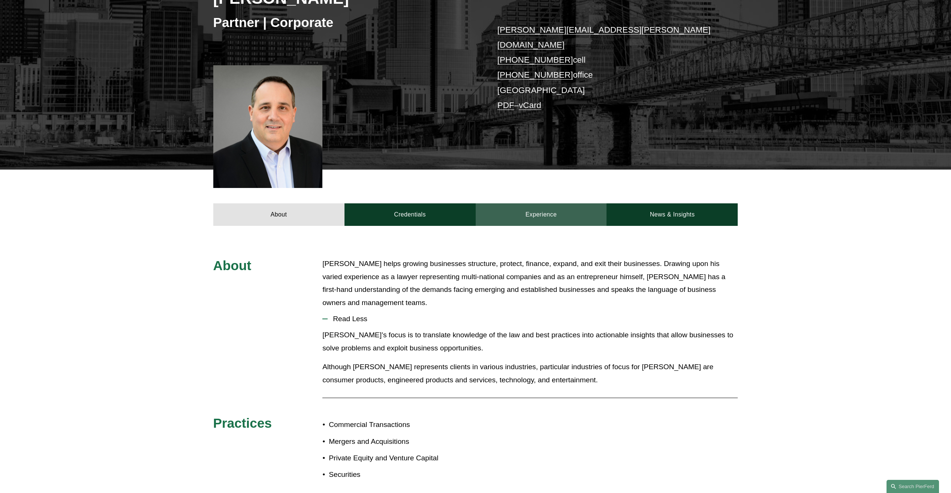
click at [518, 206] on link "Experience" at bounding box center [541, 214] width 131 height 22
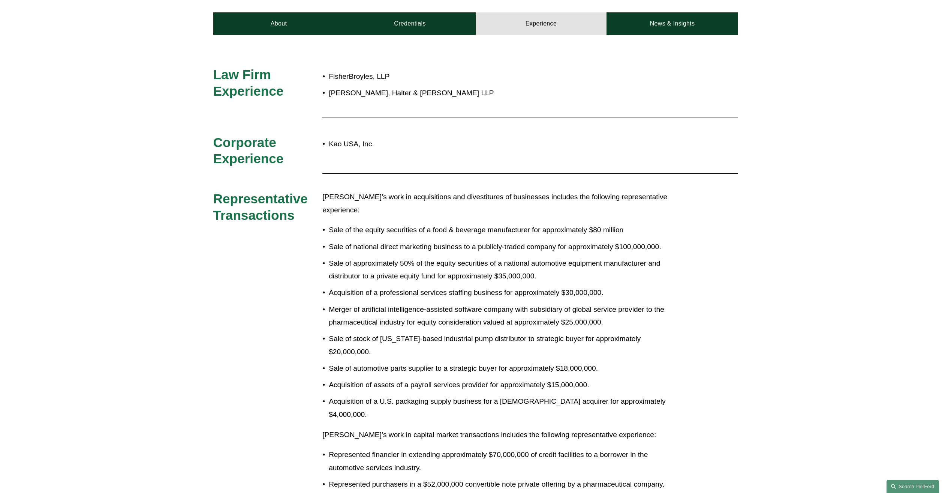
scroll to position [225, 0]
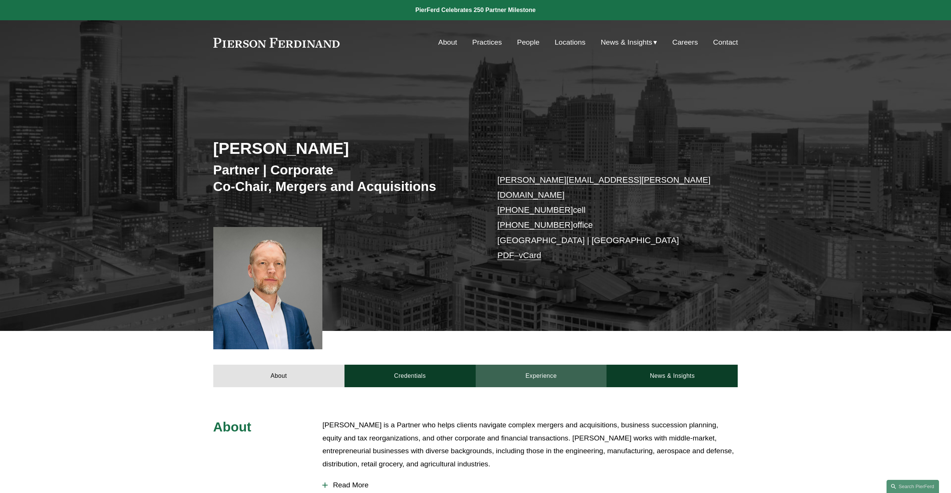
click at [545, 364] on link "Experience" at bounding box center [541, 375] width 131 height 22
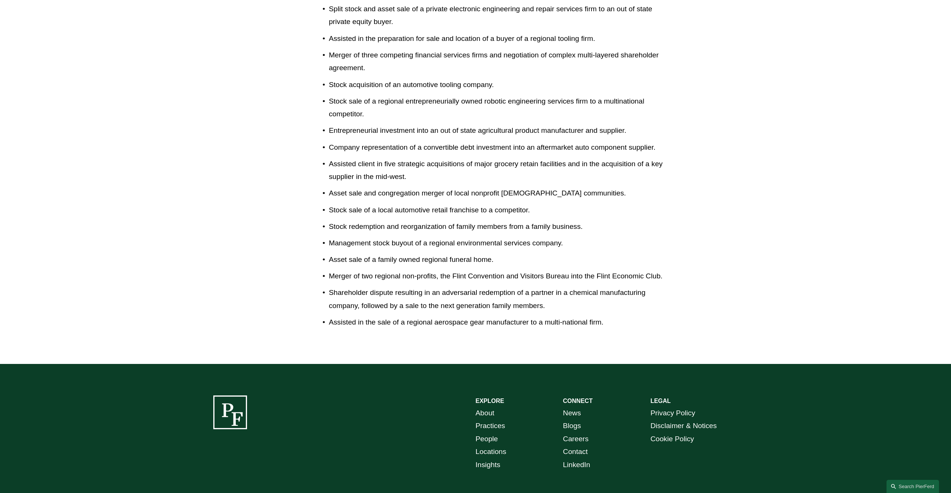
scroll to position [476, 0]
